Goal: Information Seeking & Learning: Learn about a topic

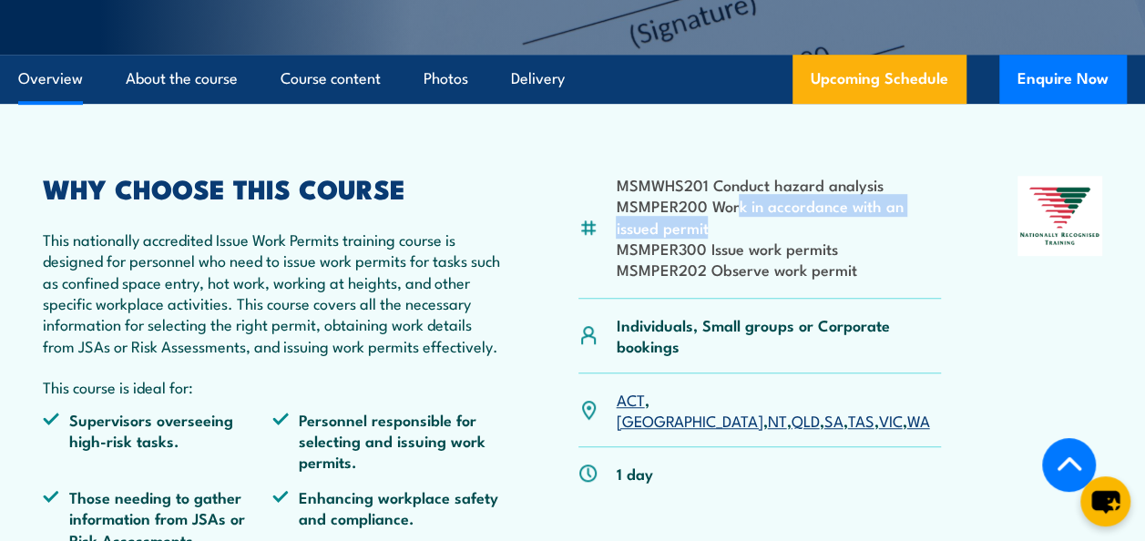
drag, startPoint x: 736, startPoint y: 209, endPoint x: 910, endPoint y: 229, distance: 175.1
click at [910, 229] on li "MSMPER200 Work in accordance with an issued permit" at bounding box center [778, 216] width 324 height 43
drag, startPoint x: 910, startPoint y: 229, endPoint x: 872, endPoint y: 267, distance: 52.8
click at [908, 283] on div "MSMWHS201 Conduct hazard analysis MSMPER200 Work in accordance with an issued p…" at bounding box center [759, 237] width 362 height 123
drag, startPoint x: 716, startPoint y: 203, endPoint x: 919, endPoint y: 220, distance: 203.8
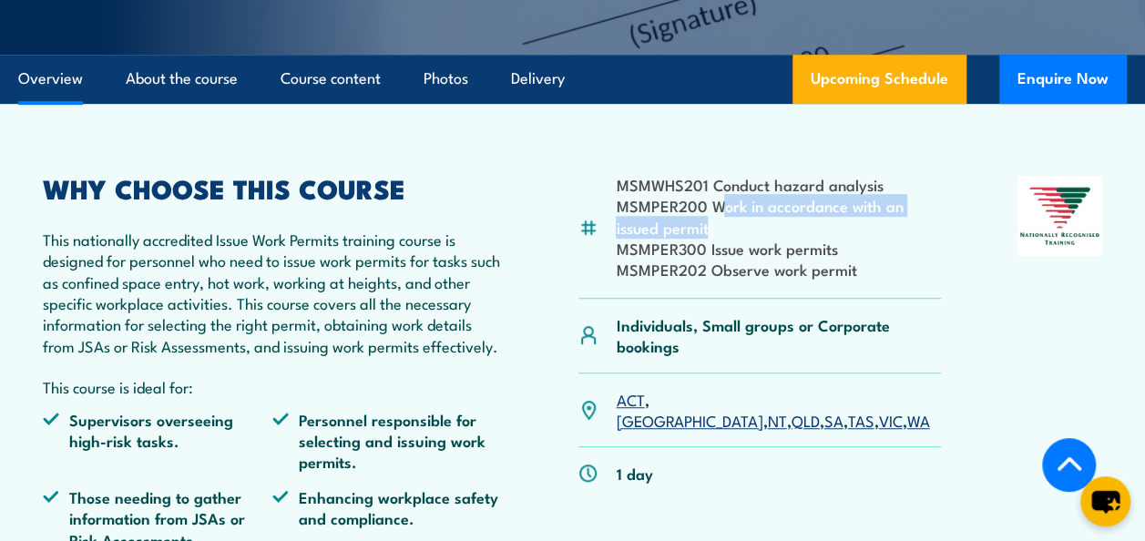
click at [919, 220] on li "MSMPER200 Work in accordance with an issued permit" at bounding box center [778, 216] width 324 height 43
drag, startPoint x: 919, startPoint y: 220, endPoint x: 739, endPoint y: 191, distance: 182.6
click at [840, 239] on li "MSMPER300 Issue work permits" at bounding box center [778, 248] width 324 height 21
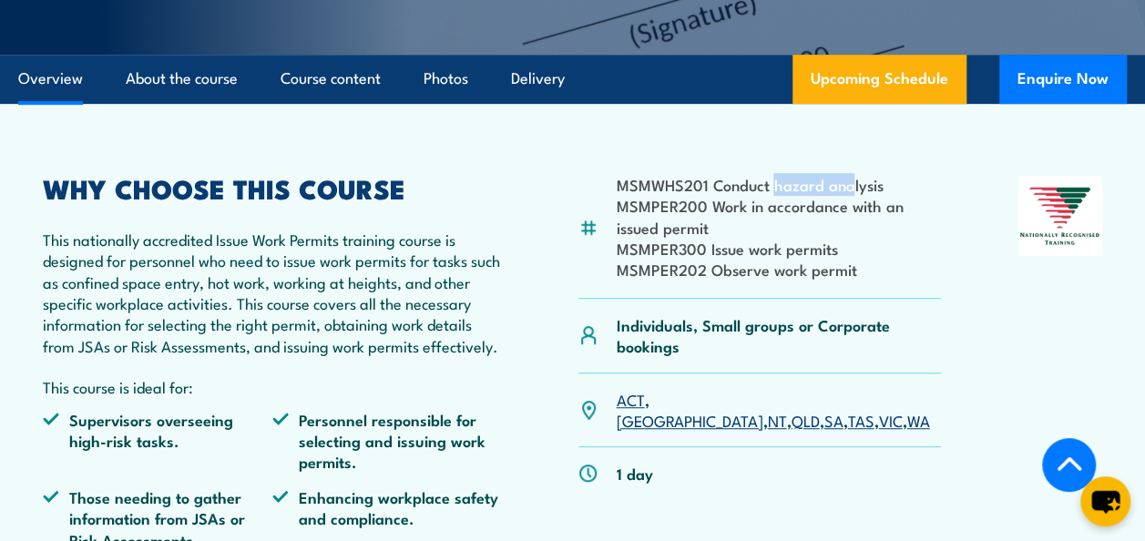
drag, startPoint x: 780, startPoint y: 187, endPoint x: 851, endPoint y: 189, distance: 71.1
click at [851, 189] on li "MSMWHS201 Conduct hazard analysis" at bounding box center [778, 184] width 324 height 21
drag, startPoint x: 851, startPoint y: 189, endPoint x: 840, endPoint y: 207, distance: 21.7
click at [840, 207] on li "MSMPER200 Work in accordance with an issued permit" at bounding box center [778, 216] width 324 height 43
drag, startPoint x: 727, startPoint y: 199, endPoint x: 853, endPoint y: 214, distance: 127.5
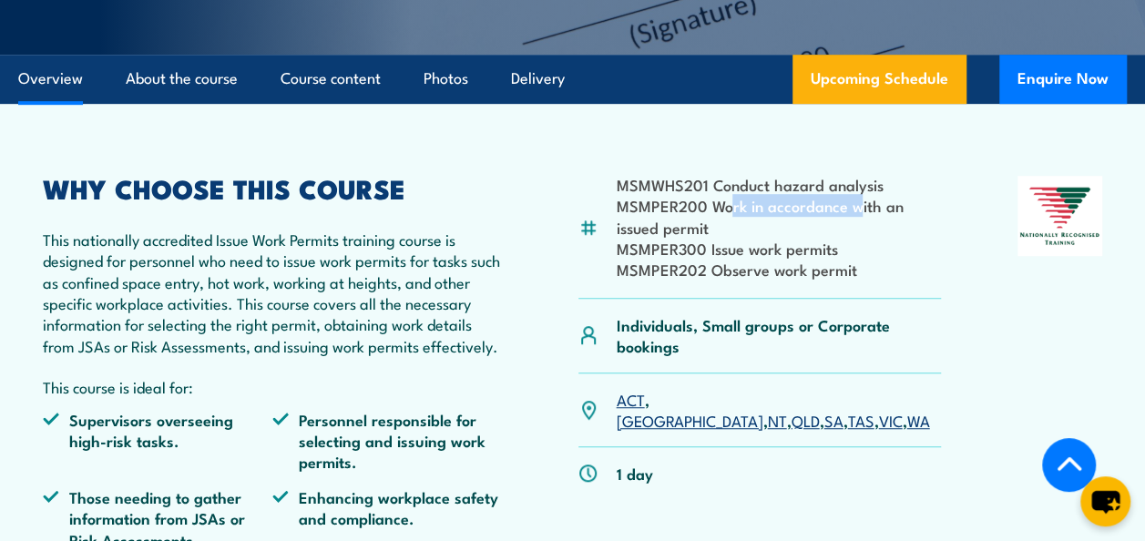
click at [853, 214] on li "MSMPER200 Work in accordance with an issued permit" at bounding box center [778, 216] width 324 height 43
drag, startPoint x: 853, startPoint y: 214, endPoint x: 841, endPoint y: 219, distance: 12.7
click at [841, 219] on li "MSMPER200 Work in accordance with an issued permit" at bounding box center [778, 216] width 324 height 43
click at [780, 257] on li "MSMPER300 Issue work permits" at bounding box center [778, 248] width 324 height 21
drag, startPoint x: 732, startPoint y: 250, endPoint x: 785, endPoint y: 252, distance: 52.8
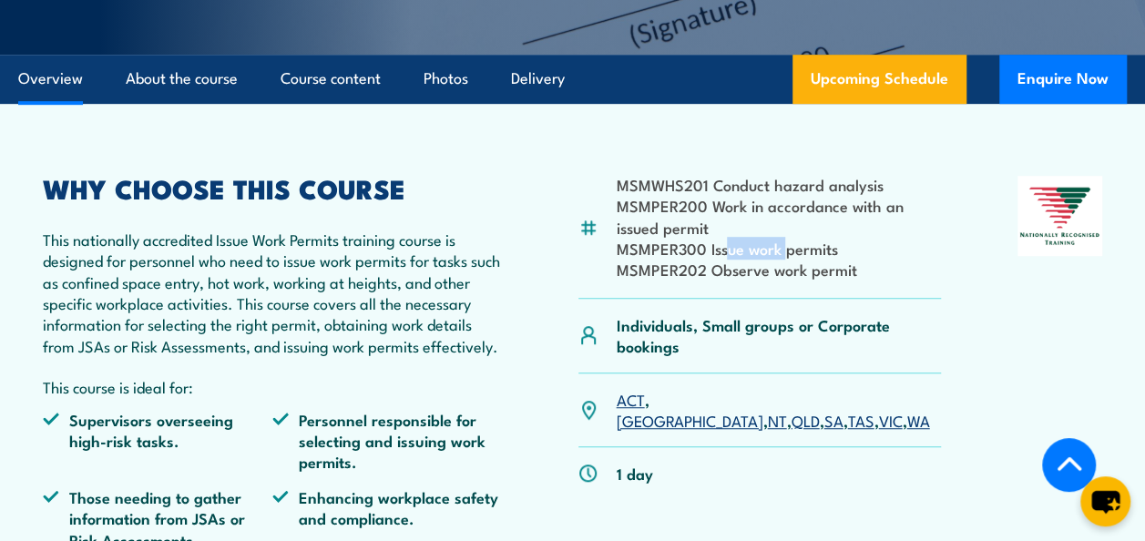
click at [785, 252] on li "MSMPER300 Issue work permits" at bounding box center [778, 248] width 324 height 21
drag, startPoint x: 785, startPoint y: 252, endPoint x: 750, endPoint y: 273, distance: 40.4
click at [750, 273] on li "MSMPER202 Observe work permit" at bounding box center [778, 269] width 324 height 21
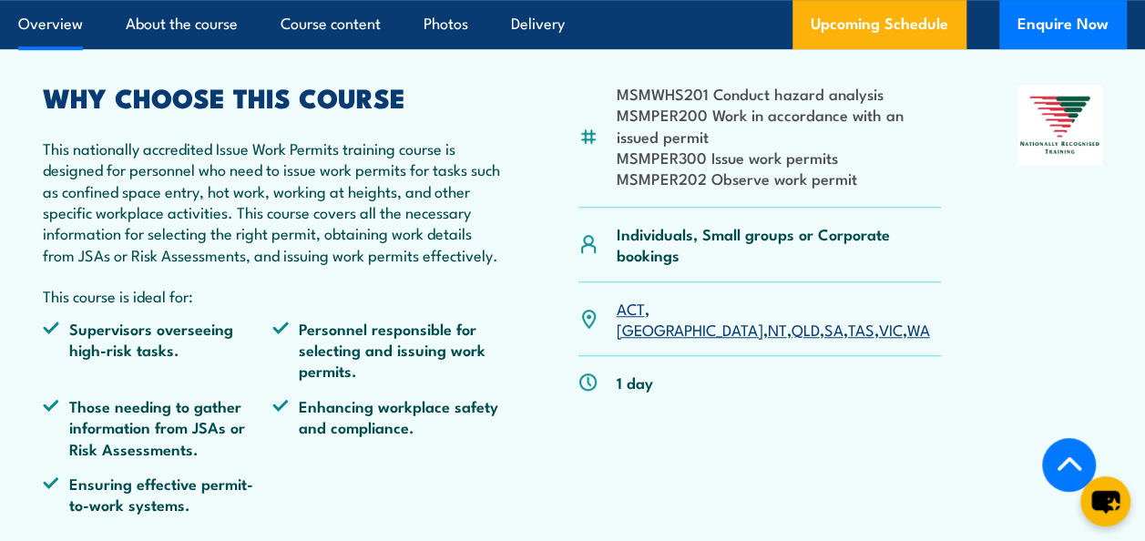
scroll to position [182, 0]
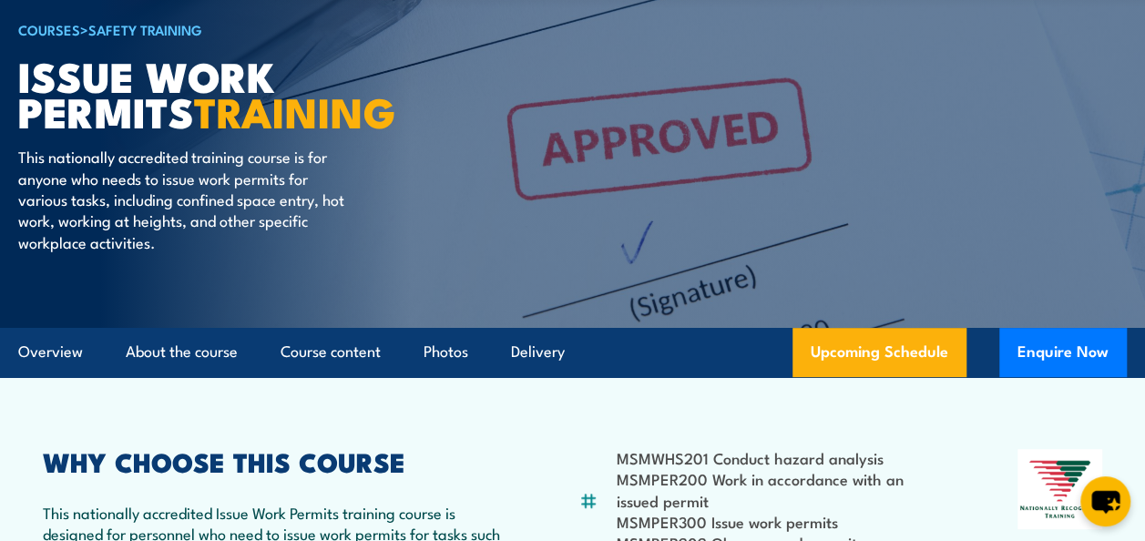
click at [433, 455] on h2 "WHY CHOOSE THIS COURSE" at bounding box center [272, 461] width 459 height 24
